Goal: Task Accomplishment & Management: Use online tool/utility

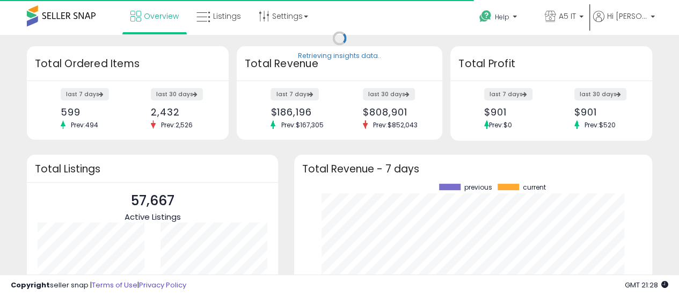
scroll to position [149, 337]
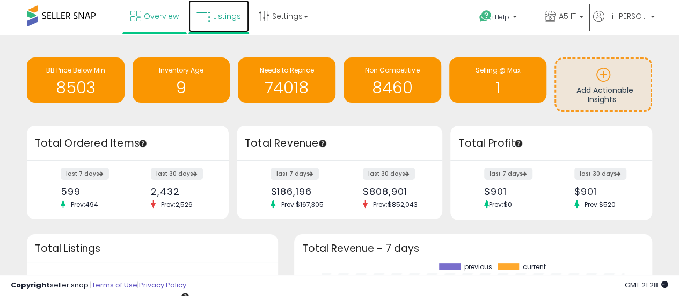
click at [218, 21] on link "Listings" at bounding box center [218, 16] width 61 height 32
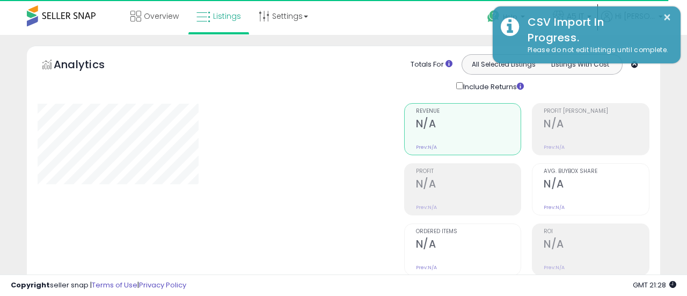
type input "*******"
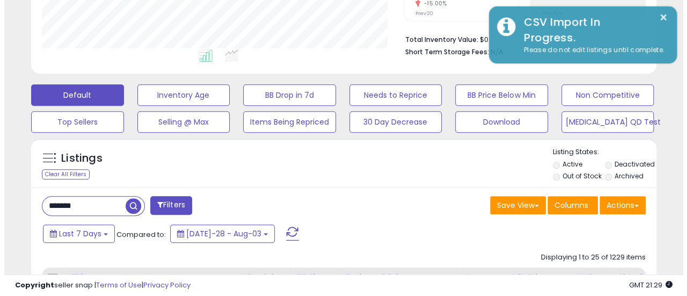
scroll to position [264, 0]
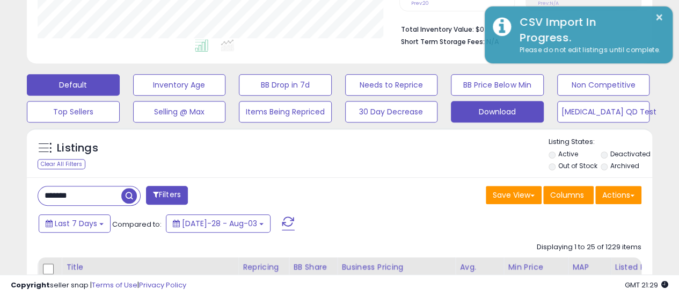
click at [226, 96] on button "Download" at bounding box center [179, 84] width 93 height 21
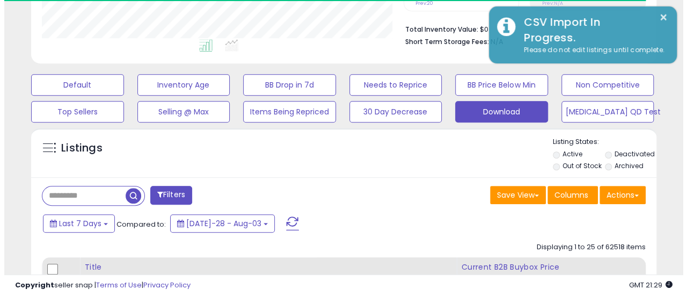
scroll to position [536679, 536538]
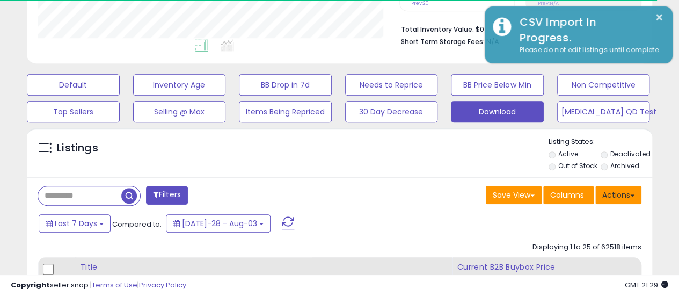
click at [609, 187] on button "Actions" at bounding box center [618, 195] width 46 height 18
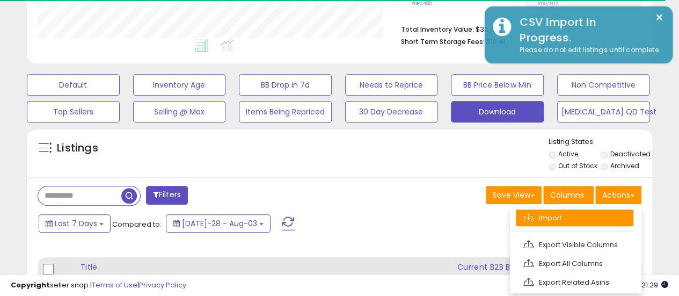
click at [591, 210] on link "Import" at bounding box center [575, 217] width 118 height 17
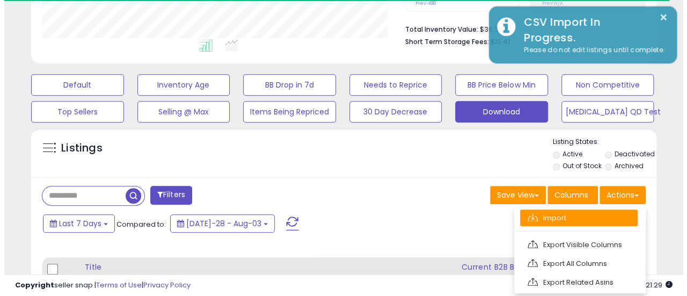
scroll to position [220, 366]
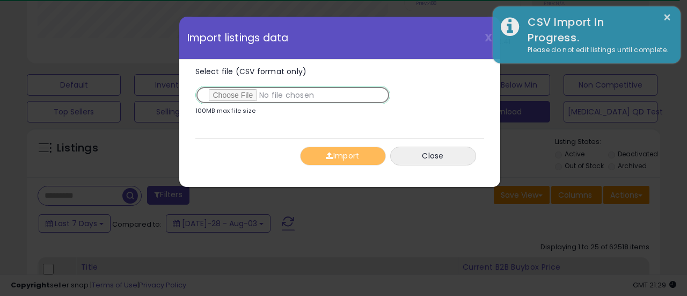
click at [234, 98] on input "Select file (CSV format only)" at bounding box center [292, 95] width 195 height 18
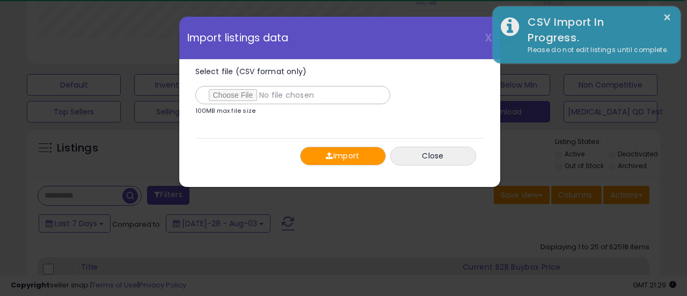
click at [322, 142] on div "Import Close" at bounding box center [339, 155] width 289 height 35
click at [326, 157] on span "button" at bounding box center [329, 156] width 7 height 8
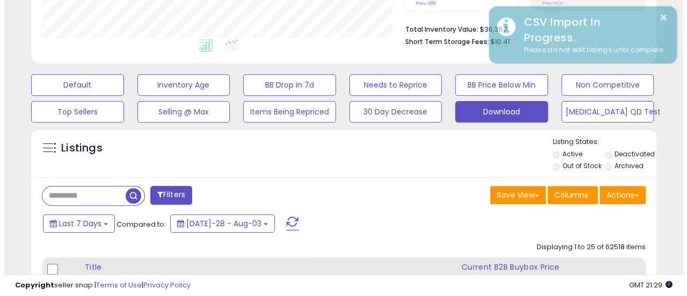
scroll to position [536679, 536538]
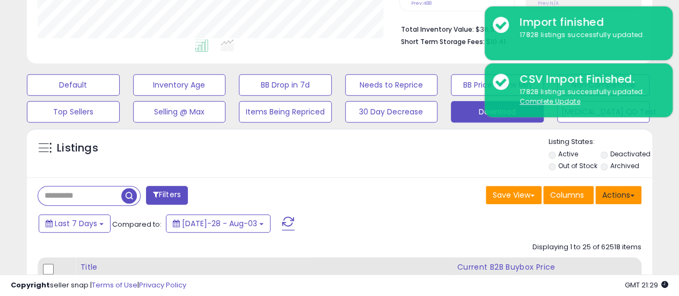
click at [606, 197] on button "Actions" at bounding box center [618, 195] width 46 height 18
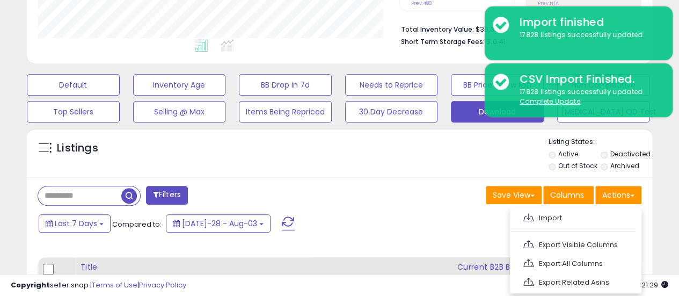
click at [570, 207] on ul "Import Export Visible Columns Export All Columns Export Related Asins" at bounding box center [576, 250] width 132 height 86
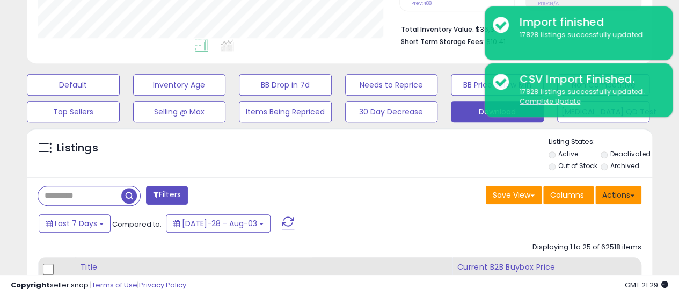
click at [610, 193] on button "Actions" at bounding box center [618, 195] width 46 height 18
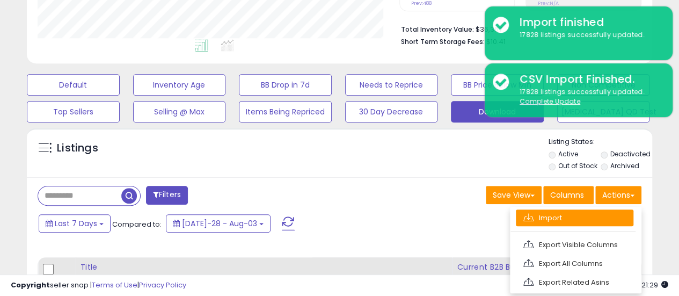
click at [574, 210] on link "Import" at bounding box center [575, 217] width 118 height 17
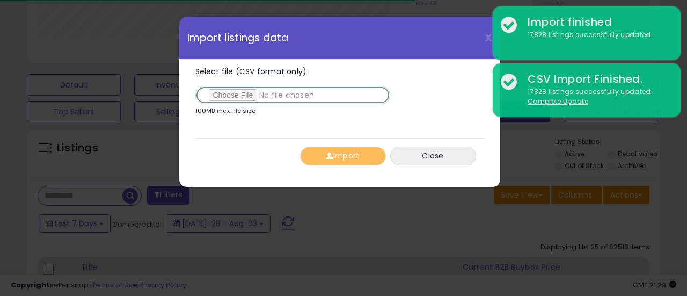
click at [246, 89] on input "Select file (CSV format only)" at bounding box center [292, 95] width 195 height 18
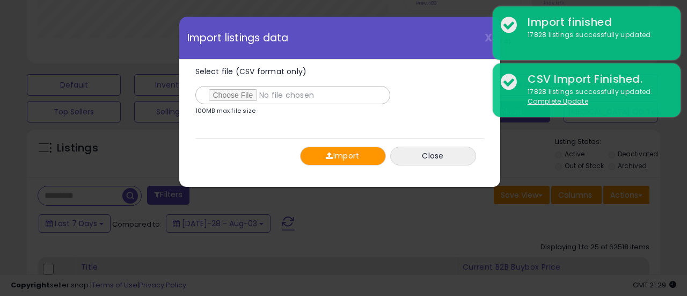
click at [309, 151] on button "Import" at bounding box center [343, 156] width 86 height 19
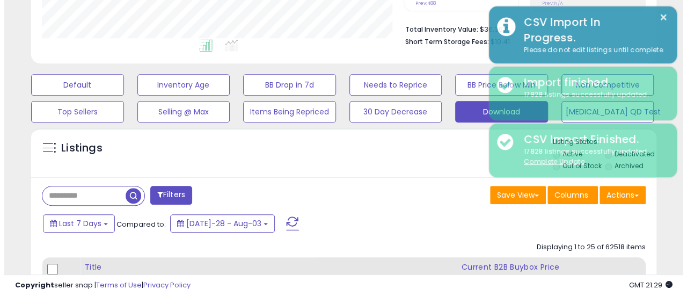
scroll to position [536679, 536538]
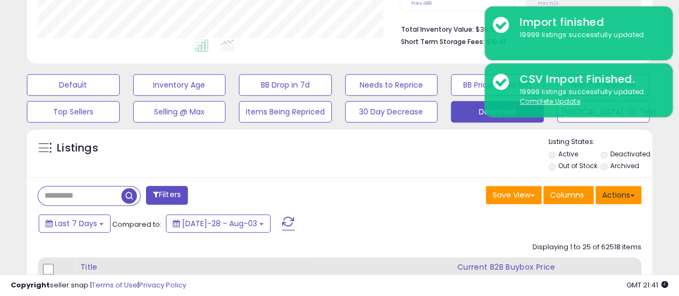
click at [621, 186] on button "Actions" at bounding box center [618, 195] width 46 height 18
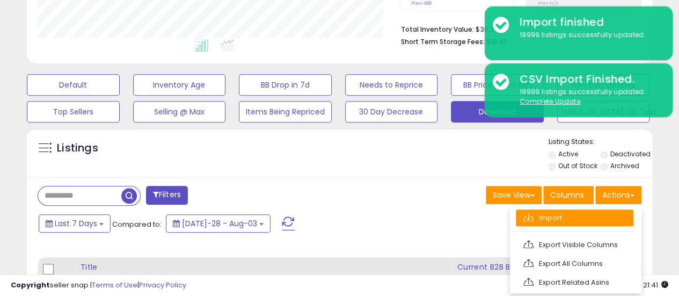
click at [576, 213] on link "Import" at bounding box center [575, 217] width 118 height 17
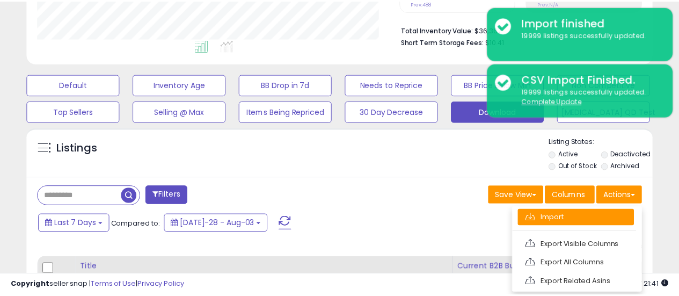
scroll to position [220, 366]
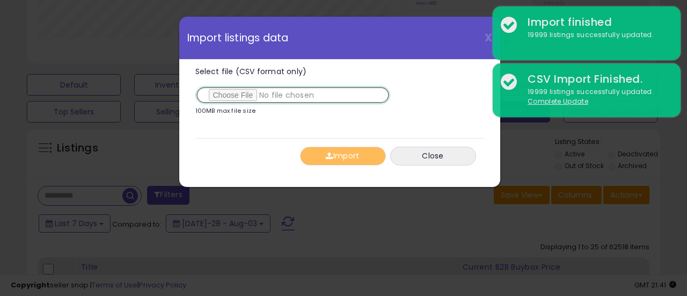
click at [236, 100] on input "Select file (CSV format only)" at bounding box center [292, 95] width 195 height 18
type input "**********"
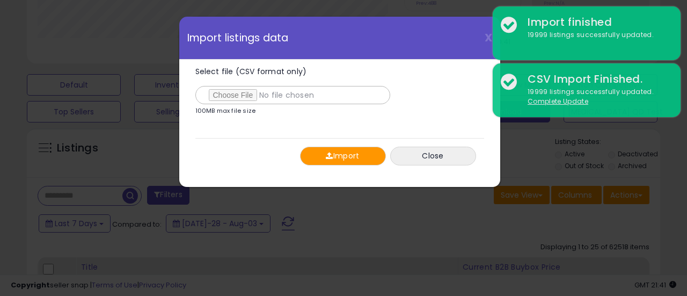
click at [339, 152] on button "Import" at bounding box center [343, 156] width 86 height 19
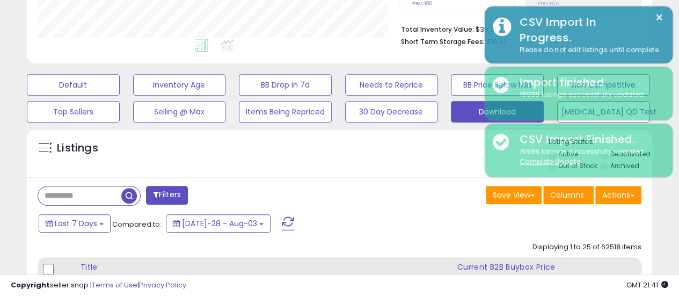
scroll to position [536679, 536538]
